Goal: Transaction & Acquisition: Purchase product/service

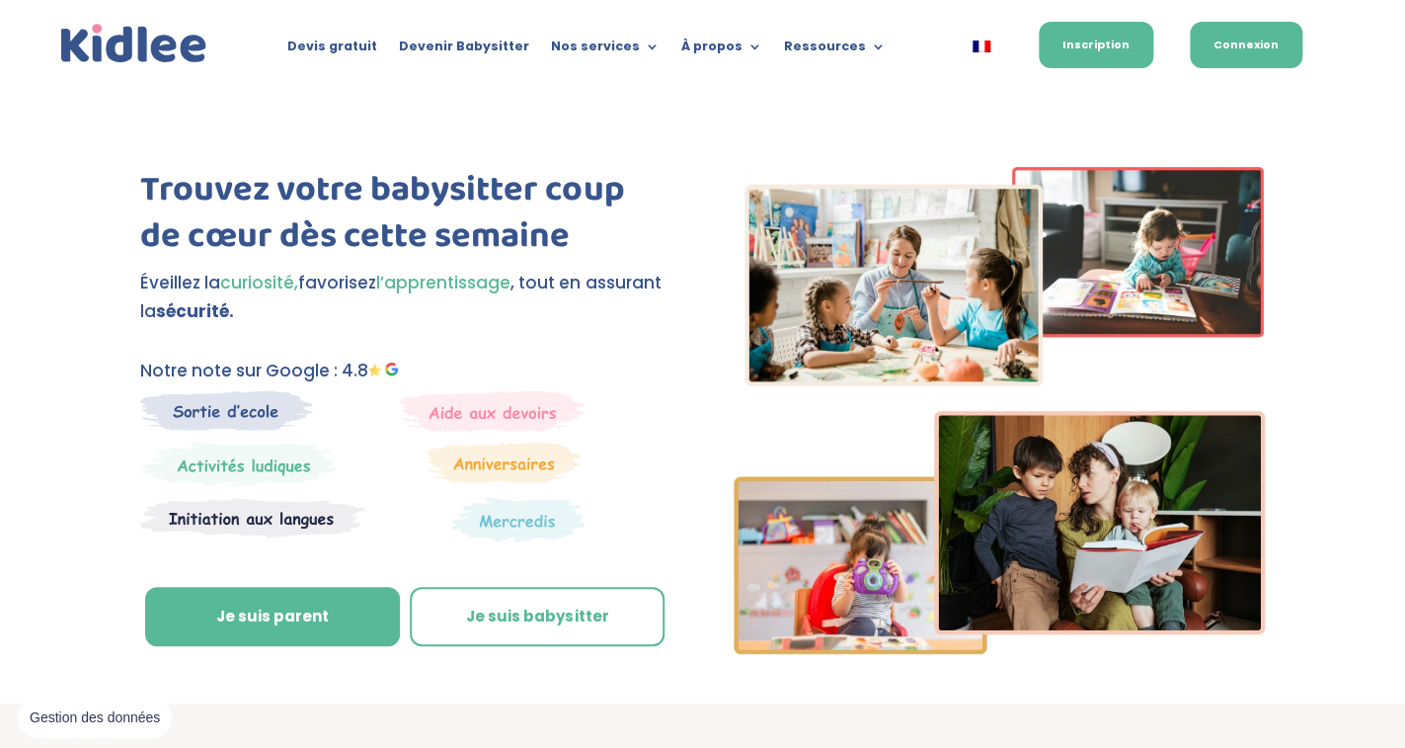
click at [1261, 33] on link "Connexion" at bounding box center [1246, 45] width 113 height 46
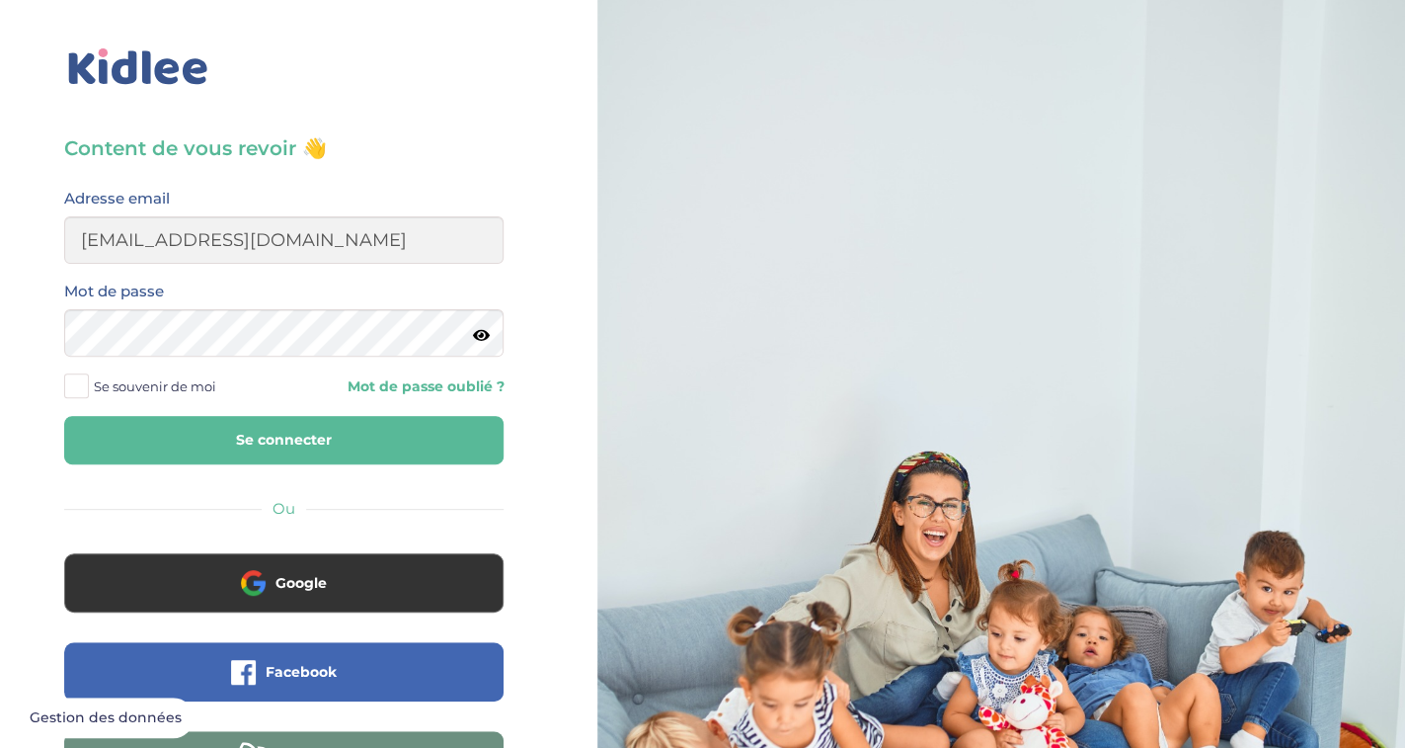
click at [320, 450] on button "Se connecter" at bounding box center [283, 440] width 439 height 48
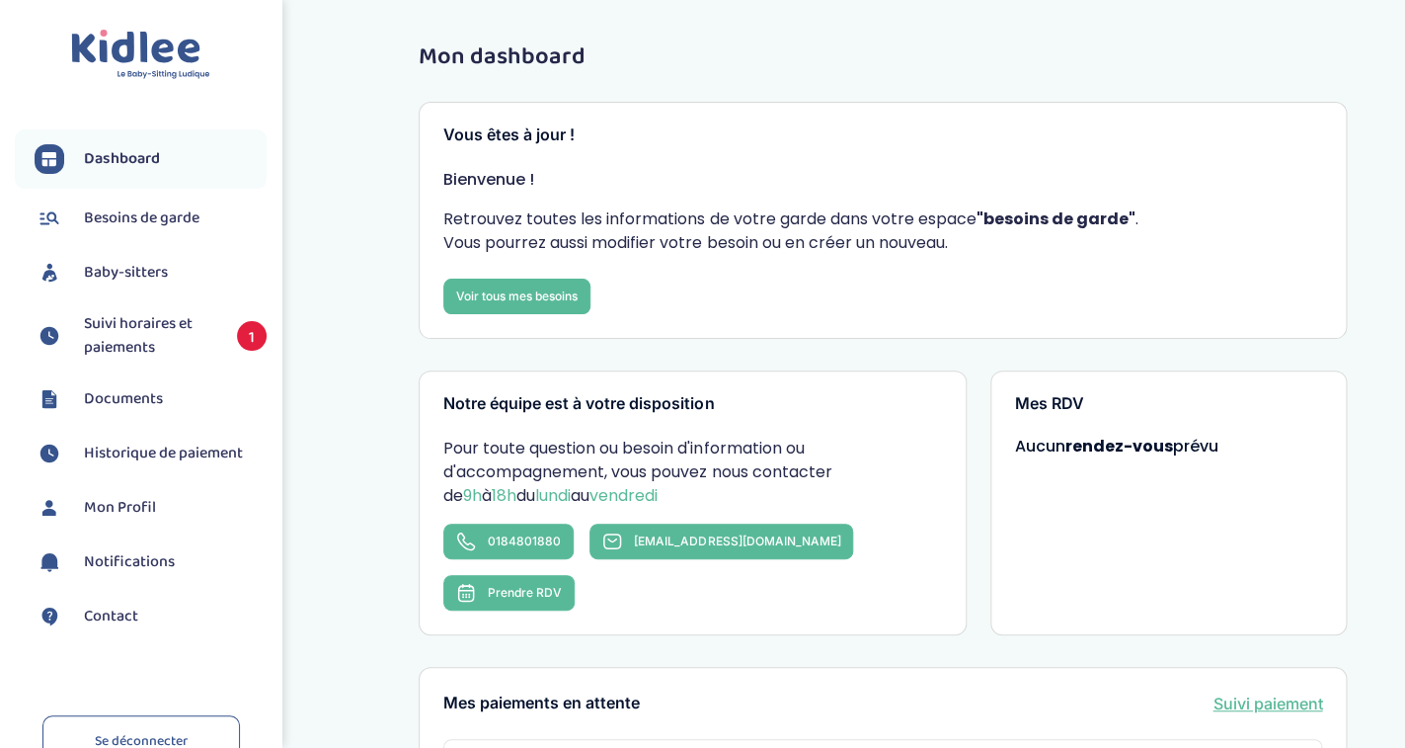
click at [161, 334] on span "Suivi horaires et paiements" at bounding box center [150, 335] width 133 height 47
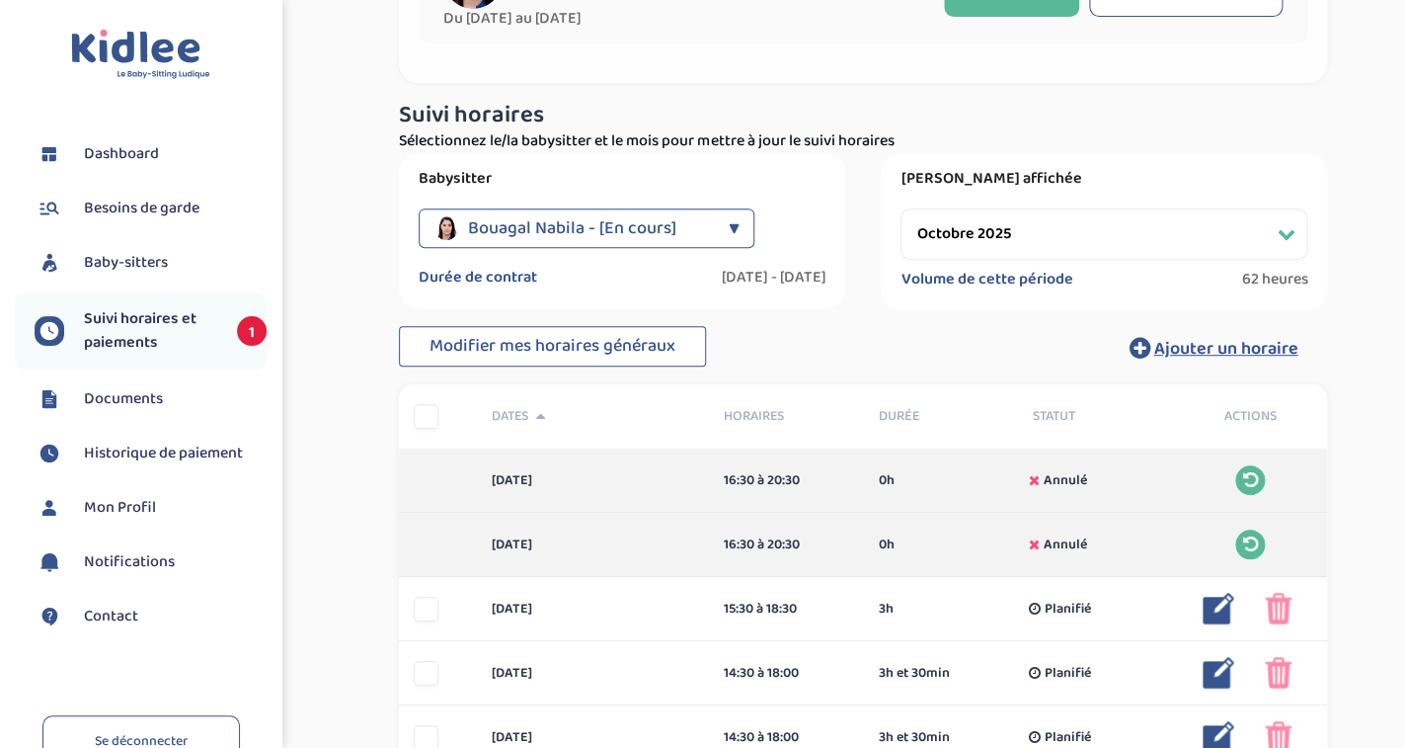
scroll to position [228, 0]
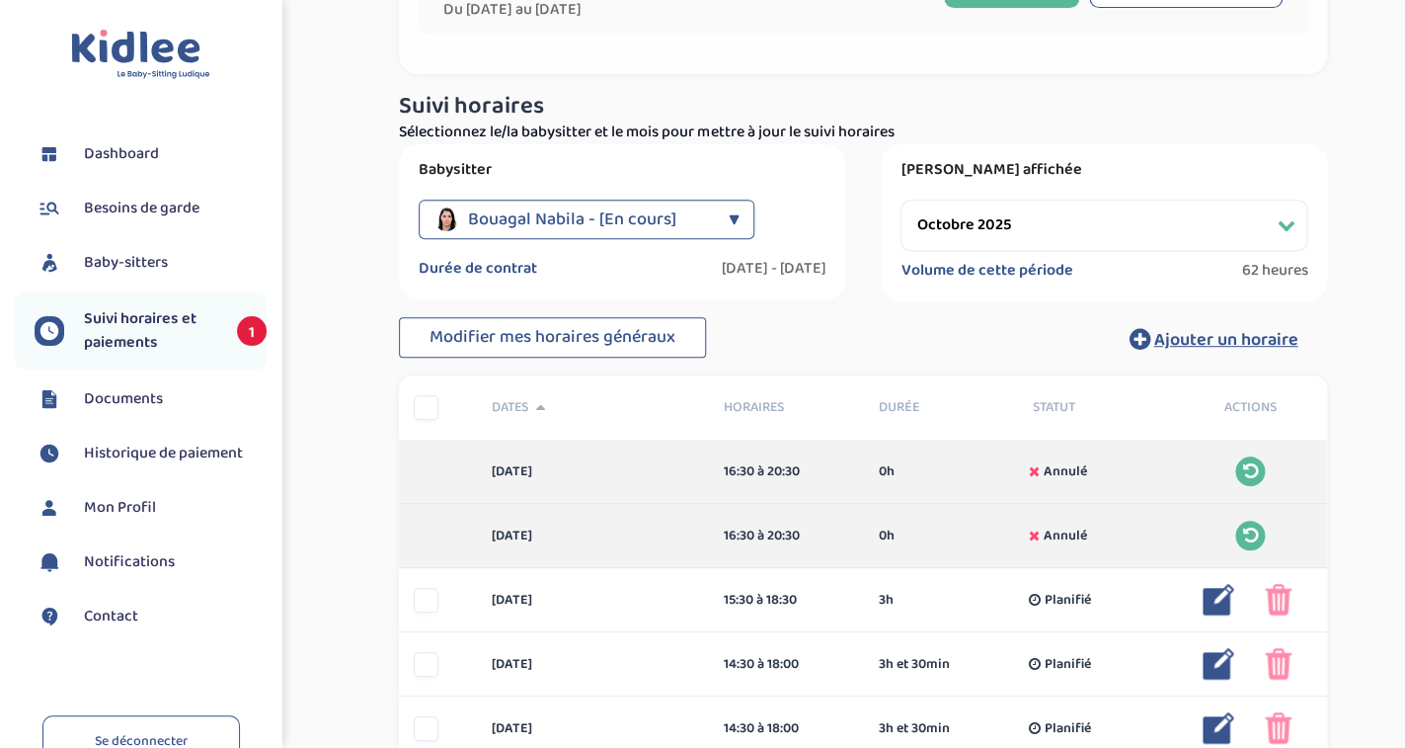
select select "septembre 2025"
click option "septembre 2025" at bounding box center [0, 0] width 0 height 0
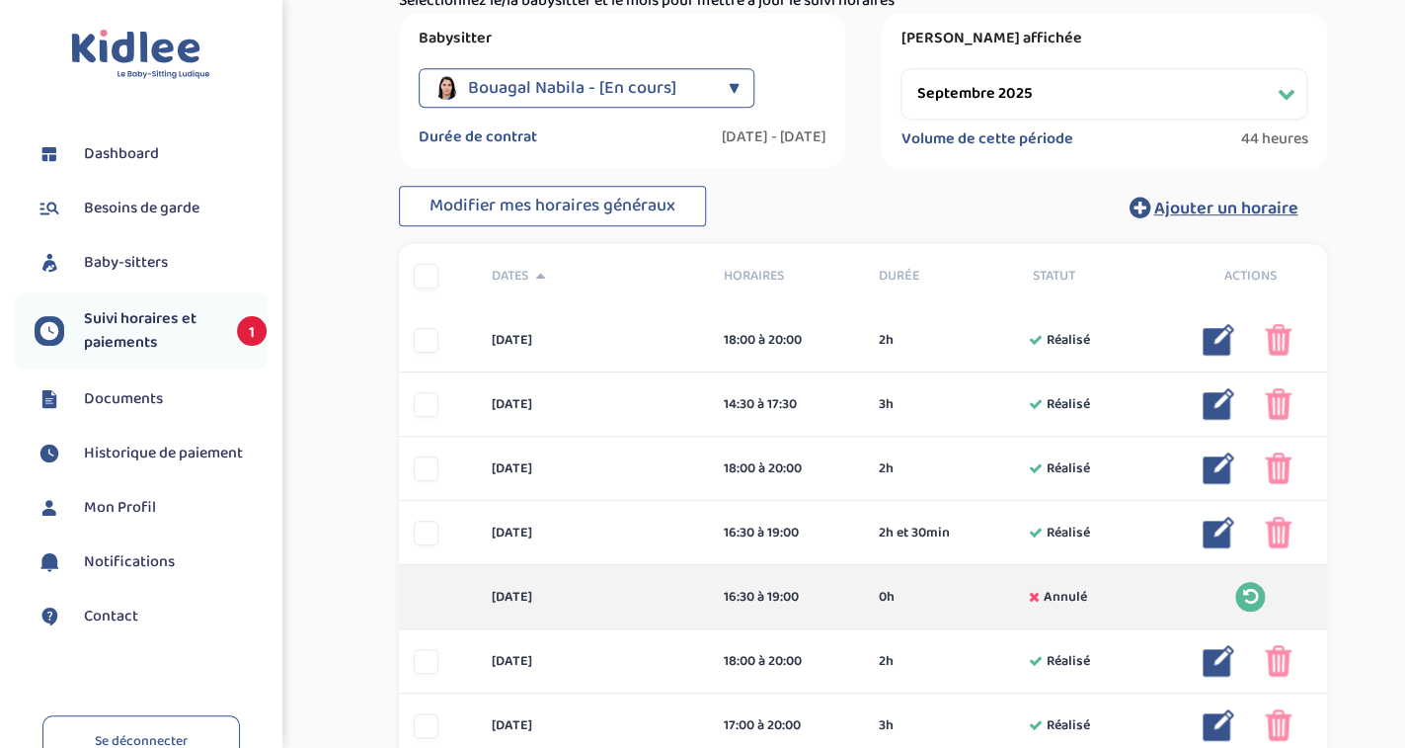
scroll to position [0, 0]
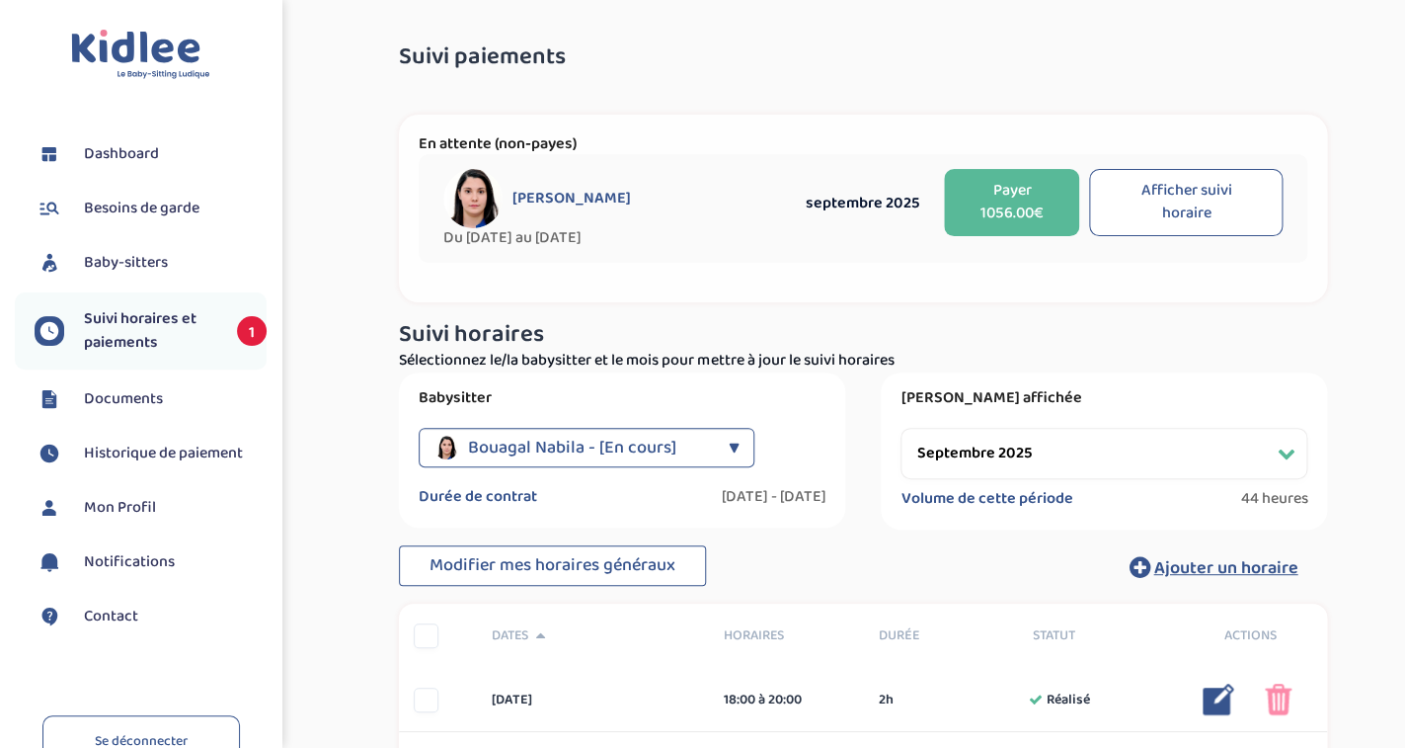
click at [1009, 220] on button "Payer 1056.00€" at bounding box center [1011, 202] width 135 height 67
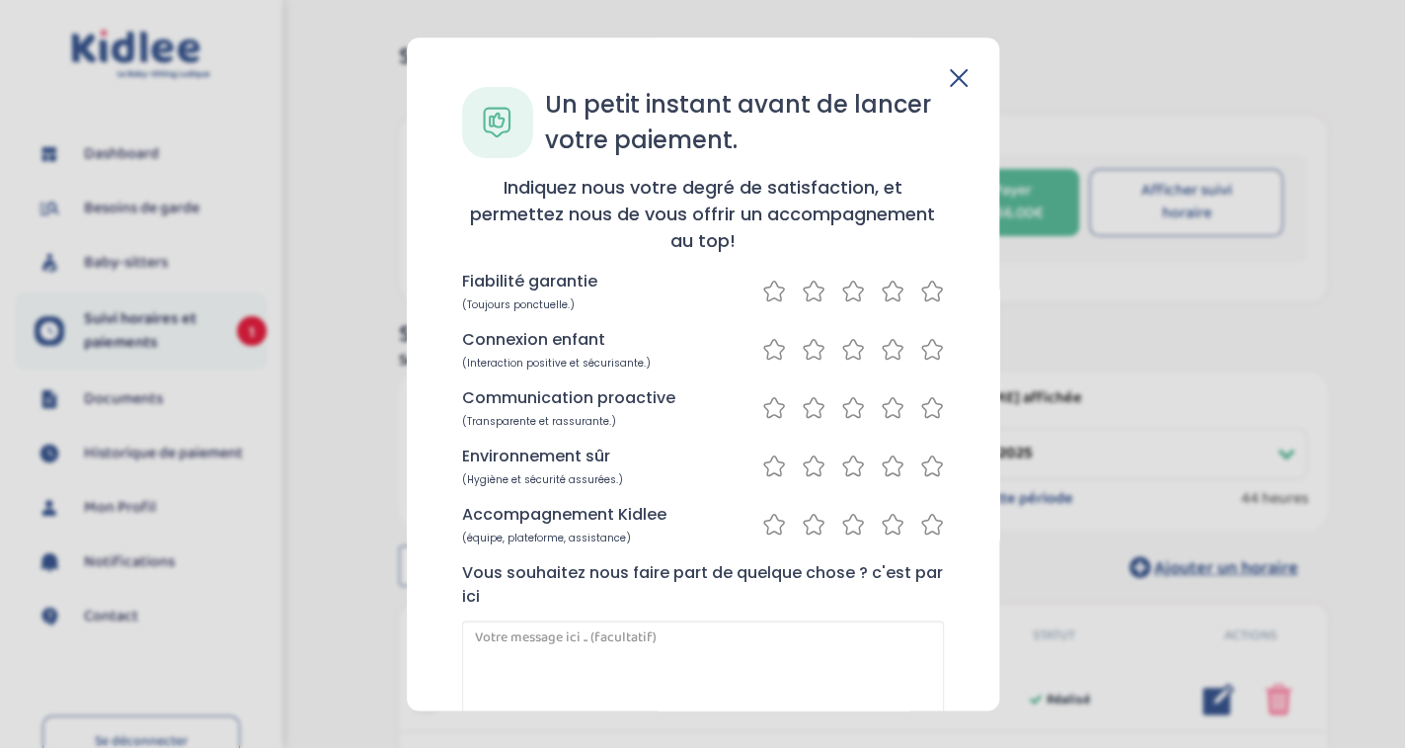
click at [957, 73] on icon at bounding box center [959, 78] width 18 height 18
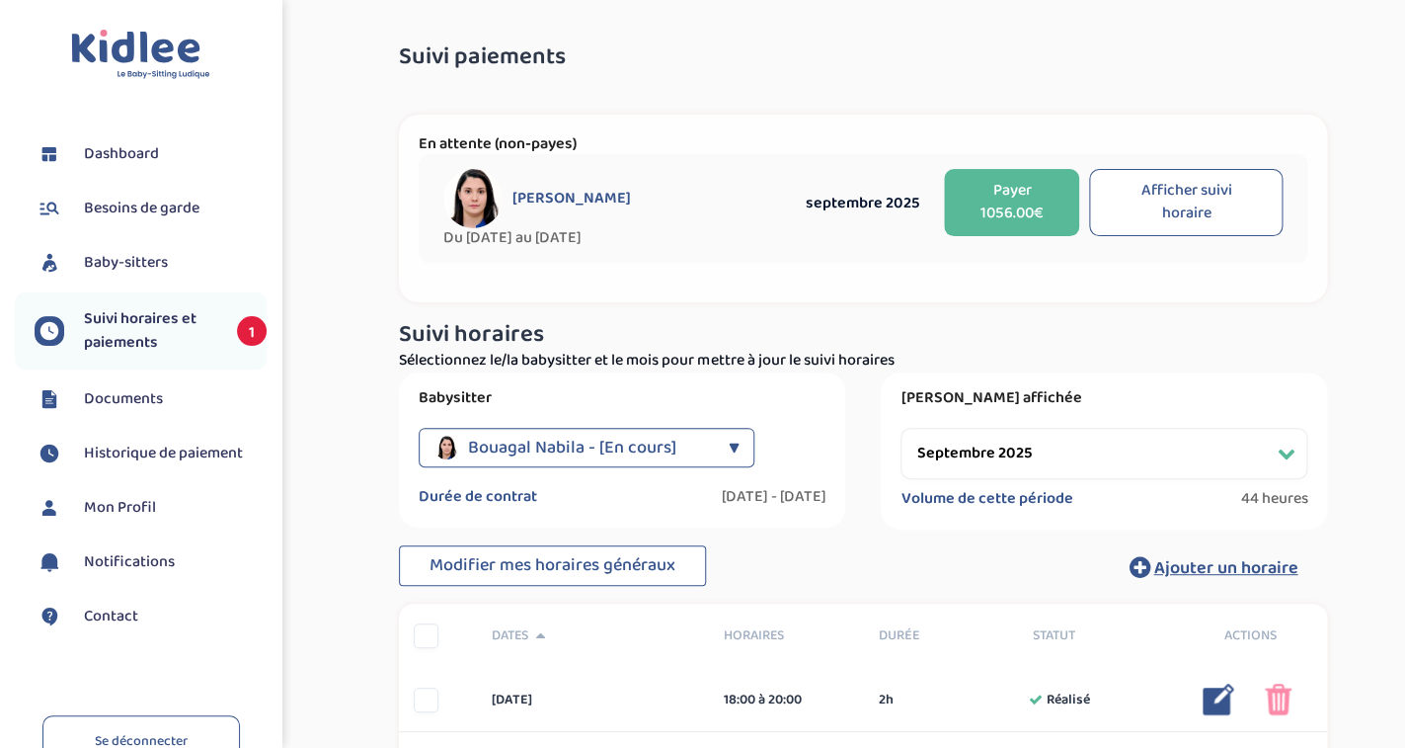
click at [1045, 194] on button "Payer 1056.00€" at bounding box center [1011, 202] width 135 height 67
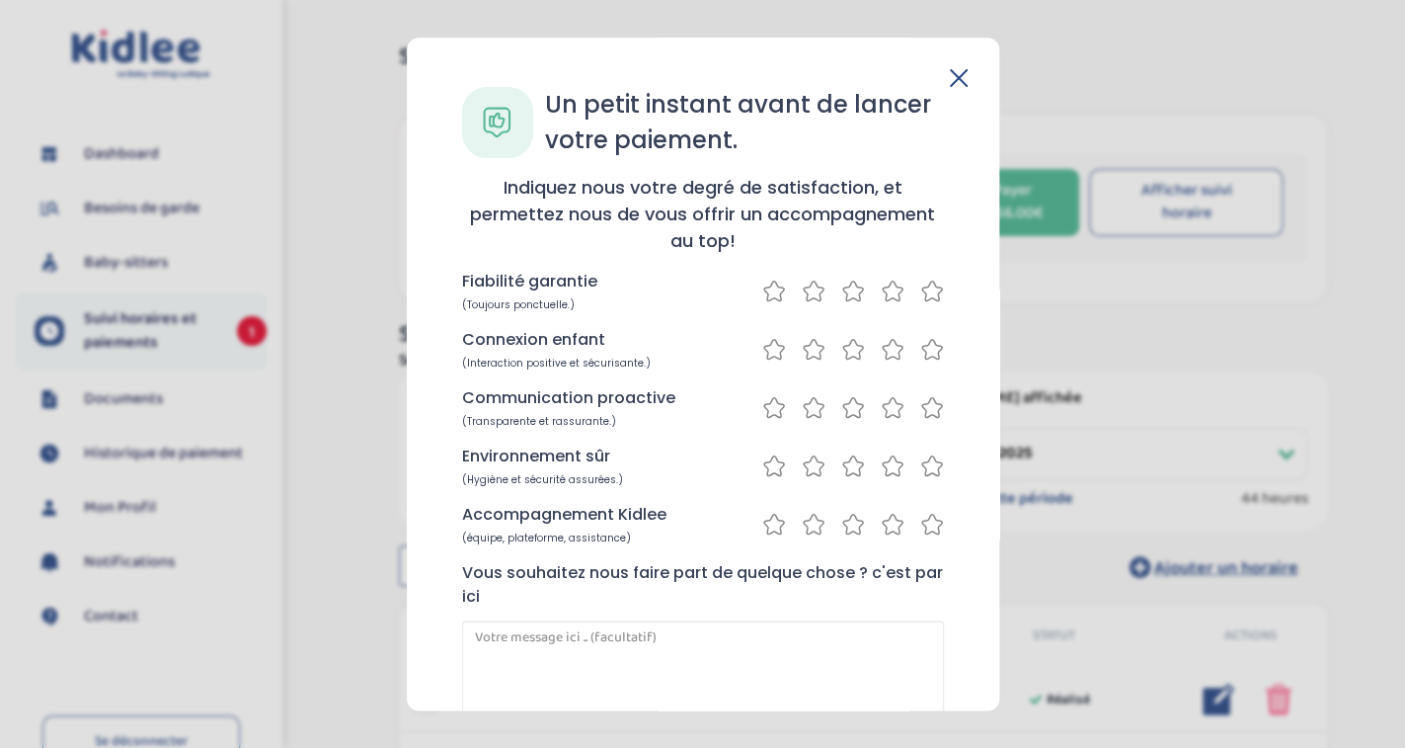
click at [897, 291] on icon at bounding box center [893, 291] width 24 height 25
click at [896, 351] on icon at bounding box center [893, 349] width 24 height 25
click at [892, 415] on icon at bounding box center [893, 407] width 20 height 20
click at [892, 460] on icon at bounding box center [893, 465] width 24 height 25
click at [896, 534] on icon at bounding box center [893, 524] width 24 height 25
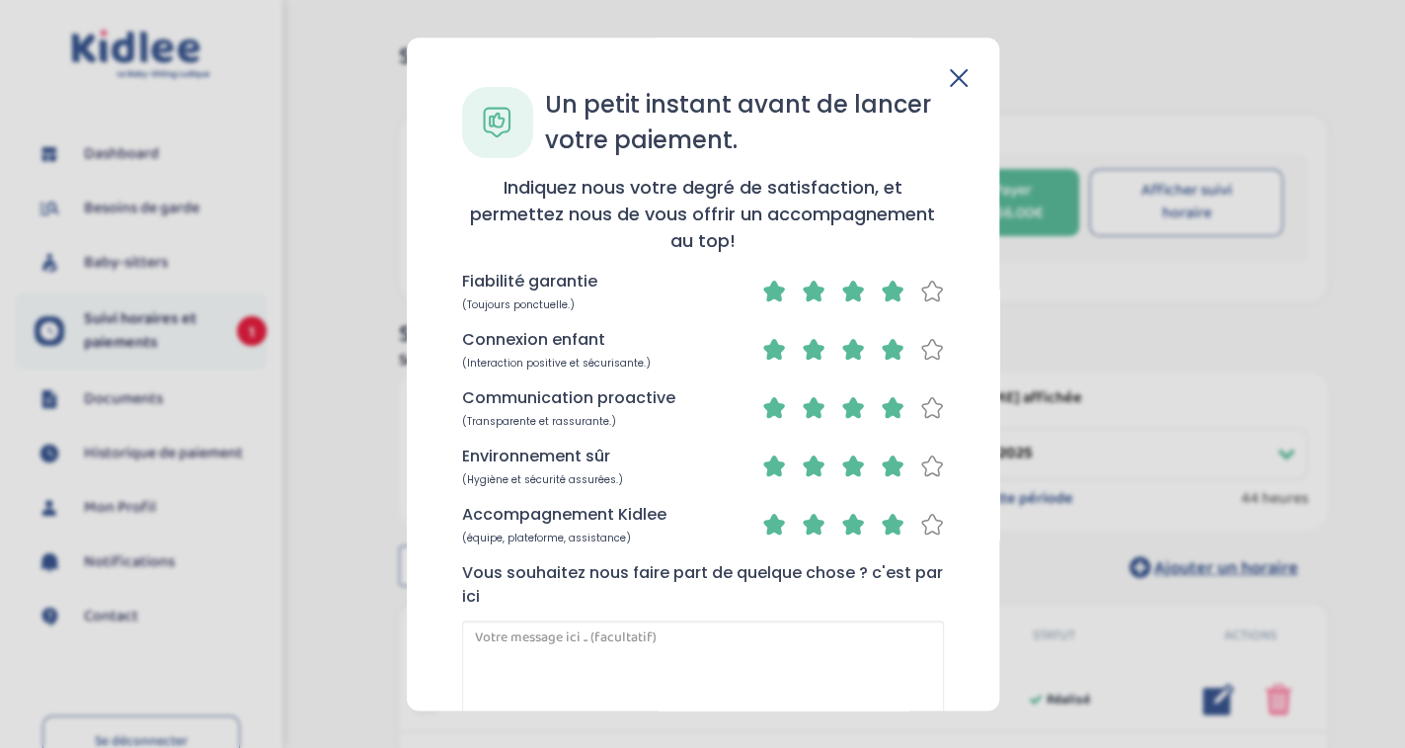
scroll to position [120, 0]
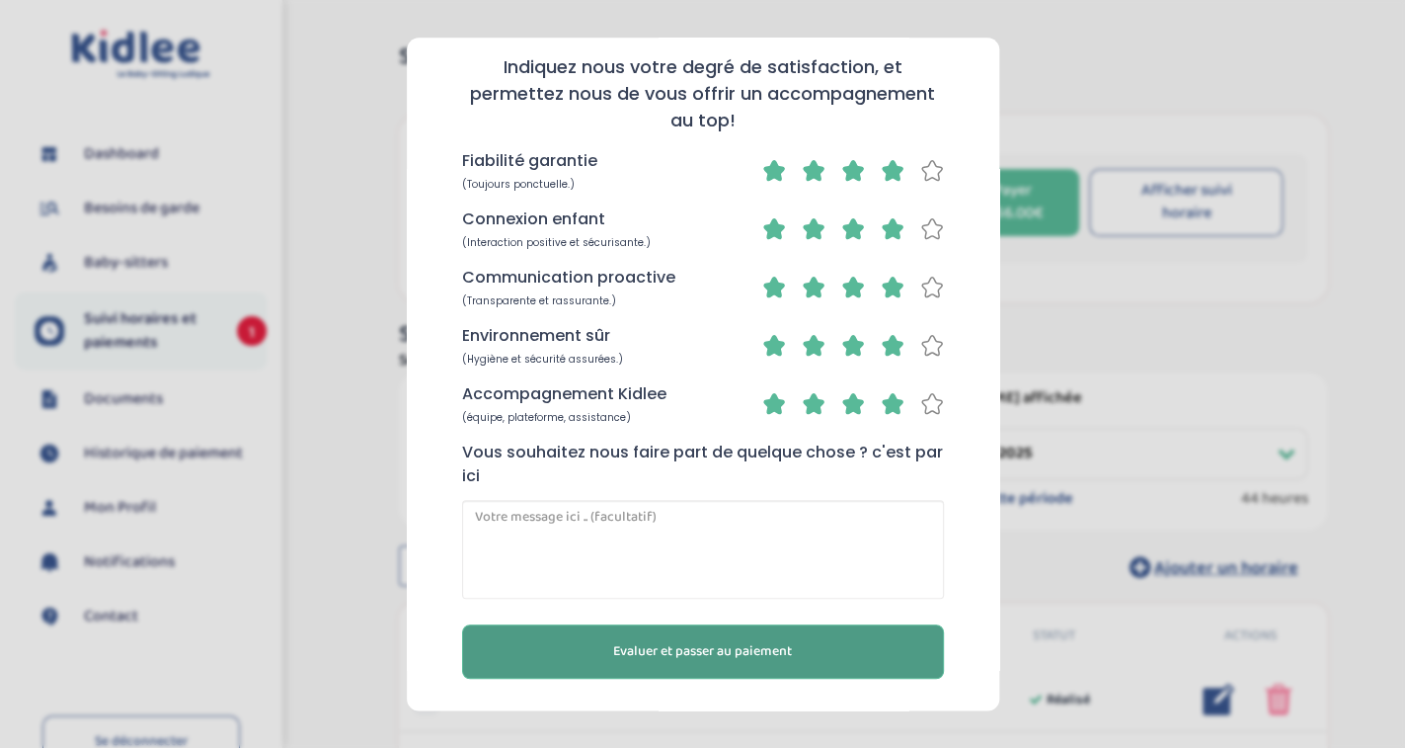
click at [726, 660] on span "Evaluer et passer au paiement" at bounding box center [702, 651] width 179 height 21
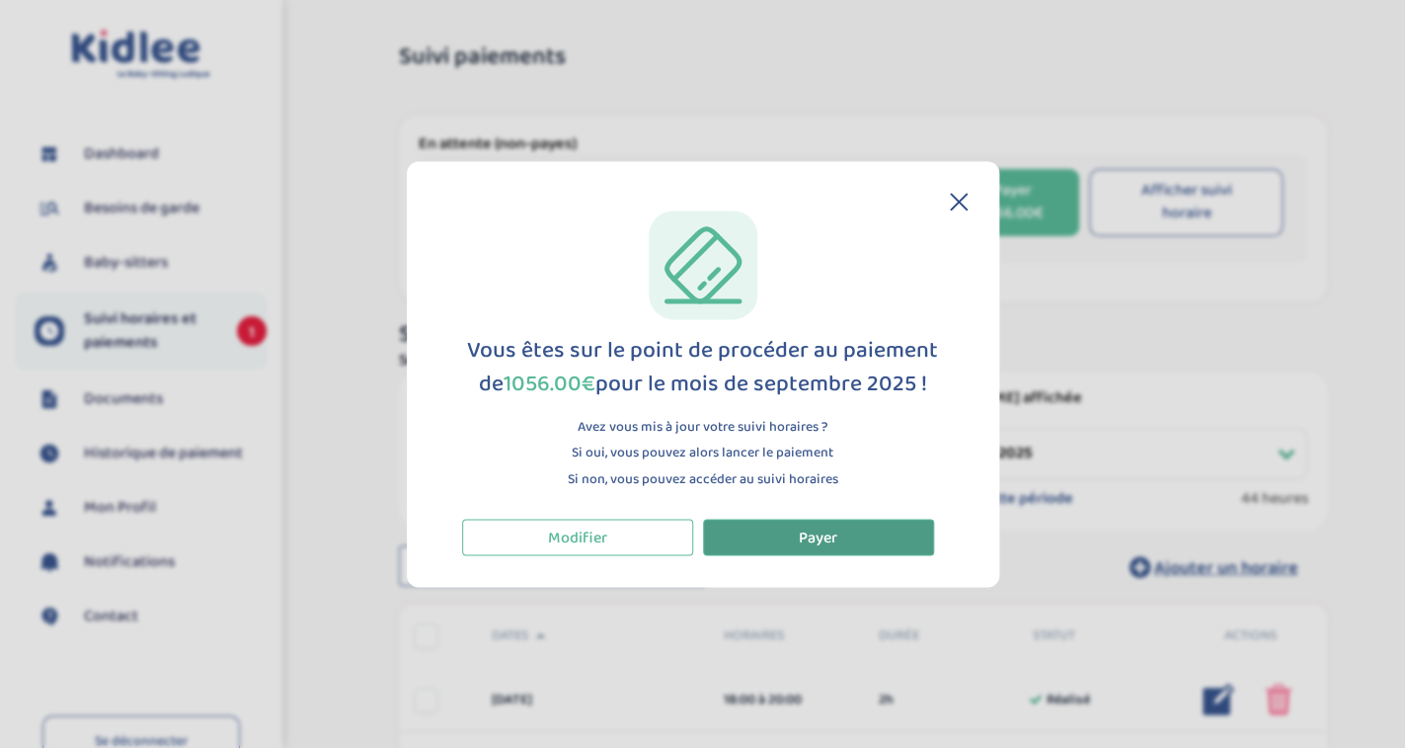
click at [829, 543] on span "Payer" at bounding box center [818, 536] width 39 height 25
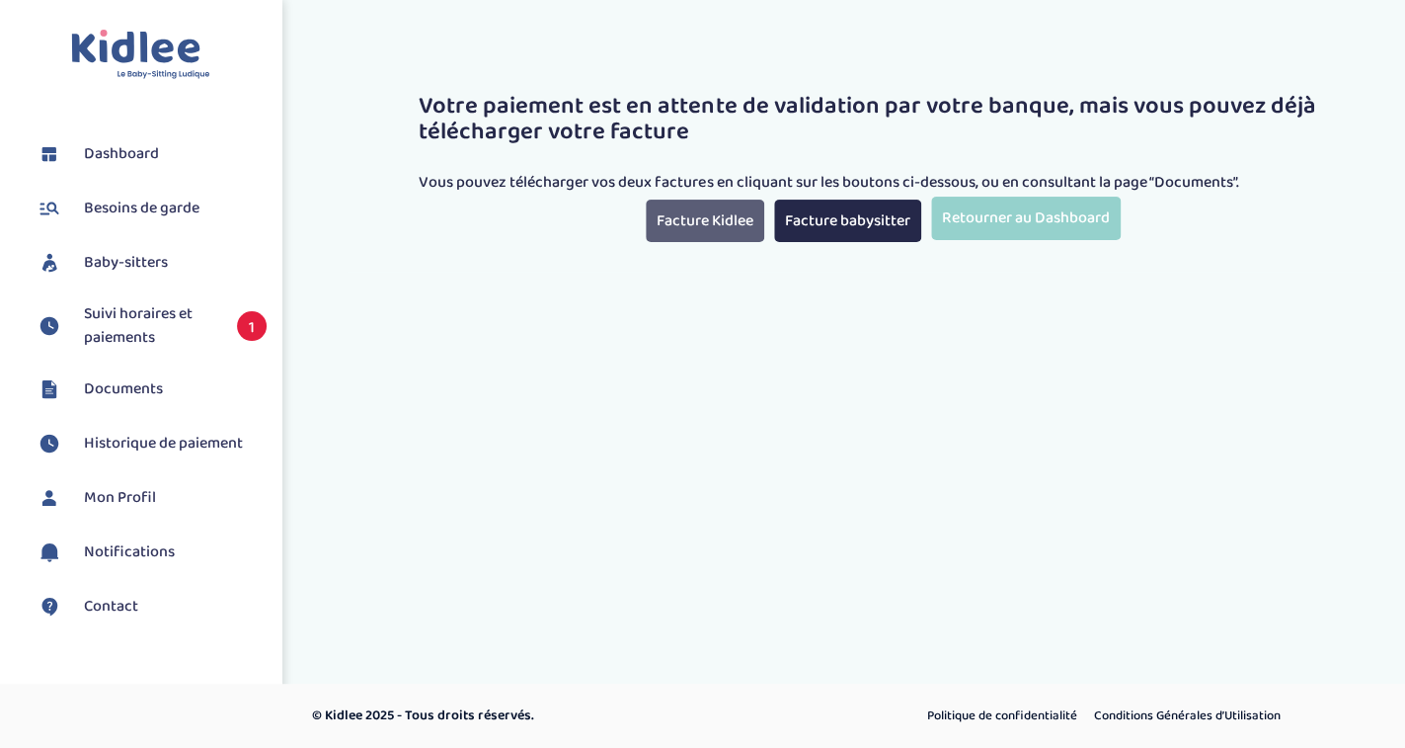
click at [727, 219] on link "Facture Kidlee" at bounding box center [705, 220] width 119 height 42
click at [886, 217] on link "Facture babysitter" at bounding box center [847, 220] width 147 height 42
click at [137, 323] on span "Suivi horaires et paiements" at bounding box center [150, 325] width 133 height 47
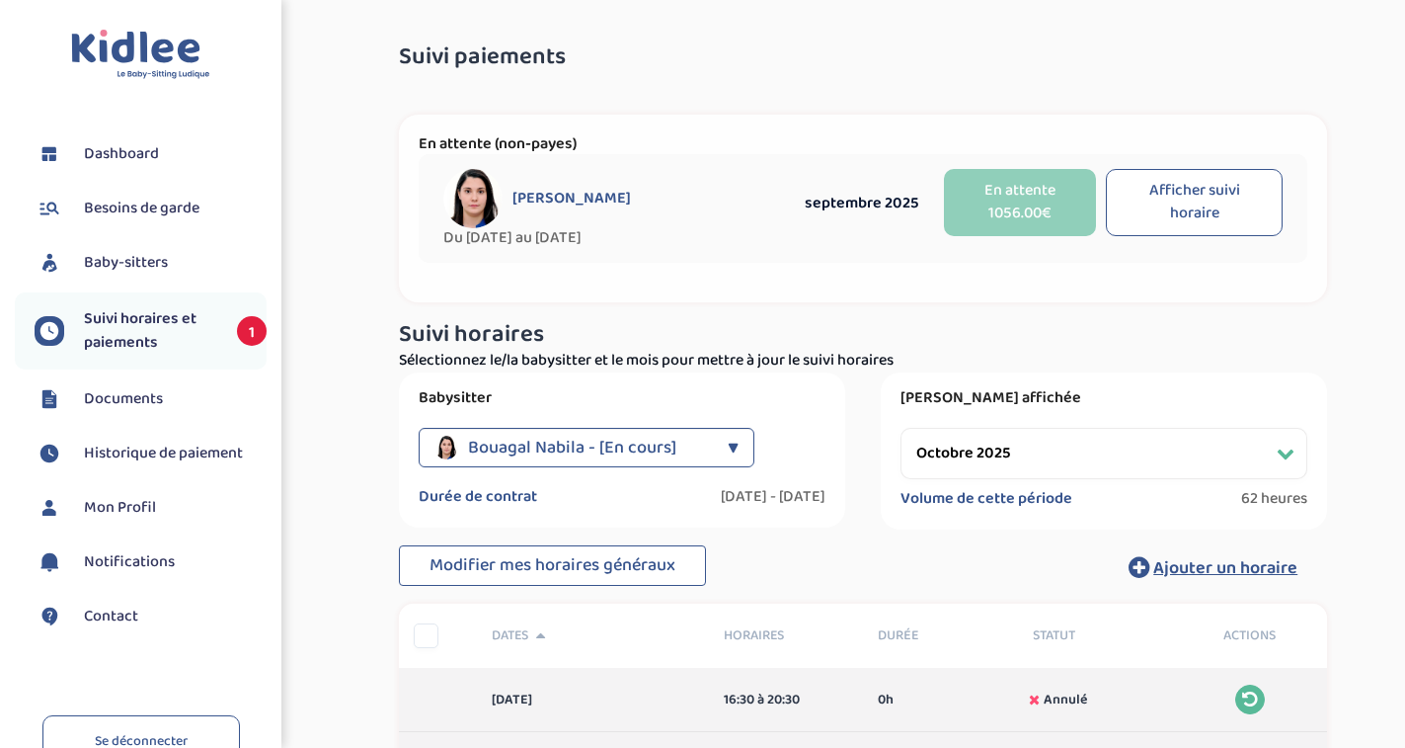
select select "octobre 2025"
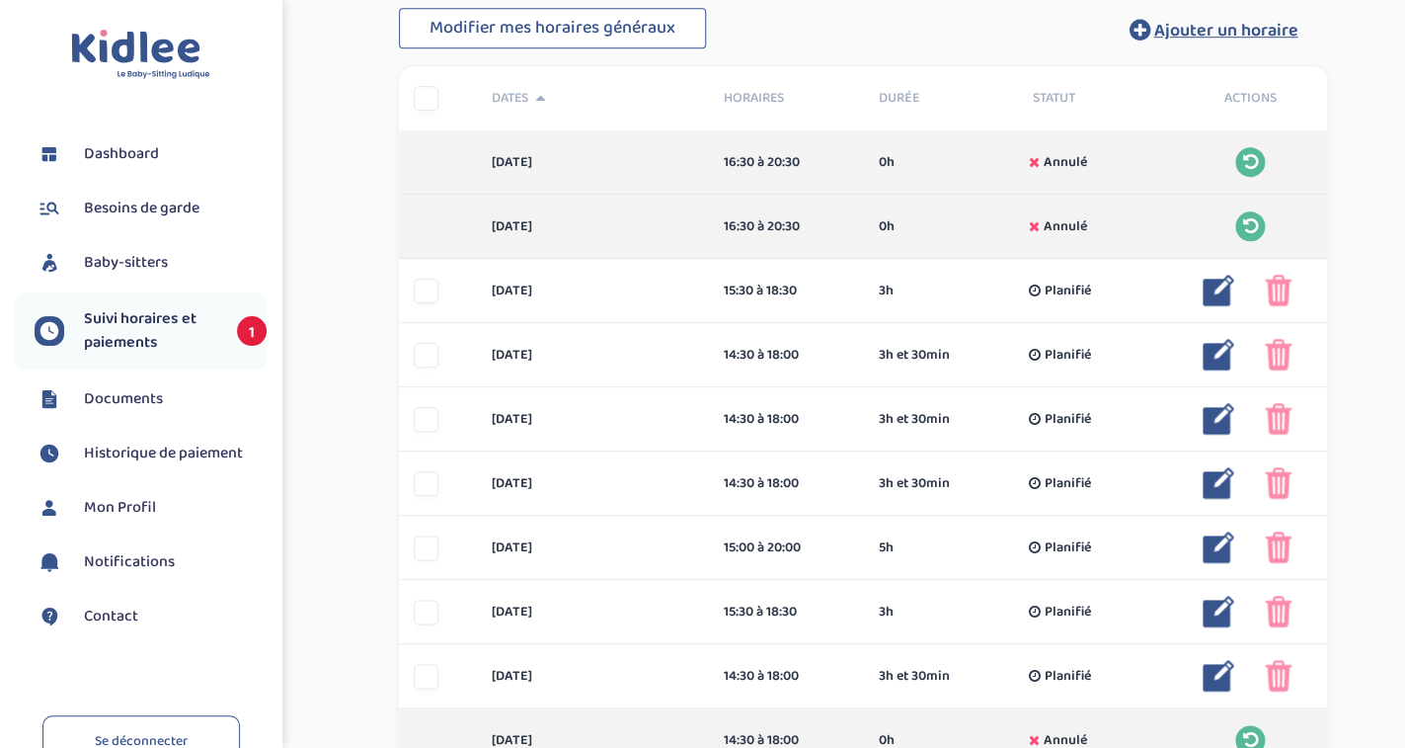
scroll to position [539, 0]
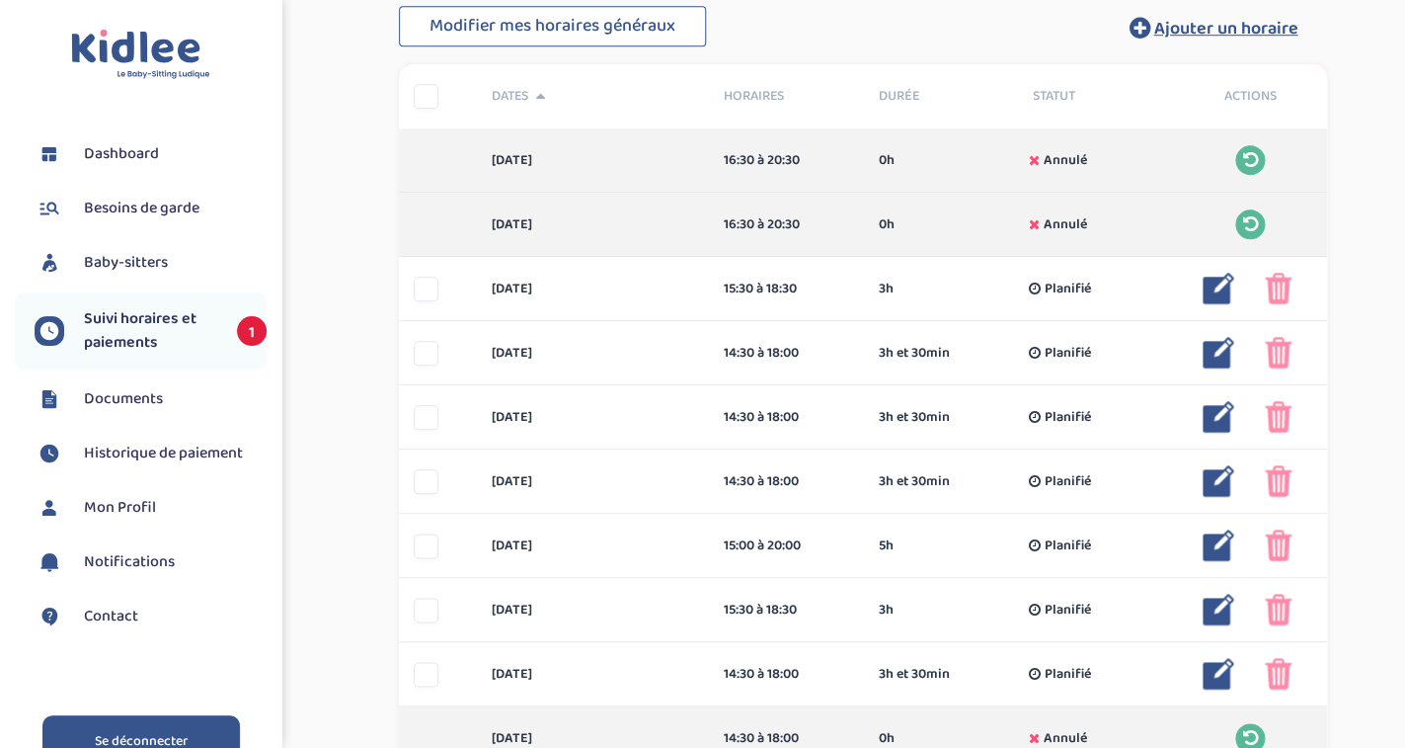
click at [164, 723] on link "Se déconnecter" at bounding box center [141, 741] width 198 height 52
